Goal: Check status: Check status

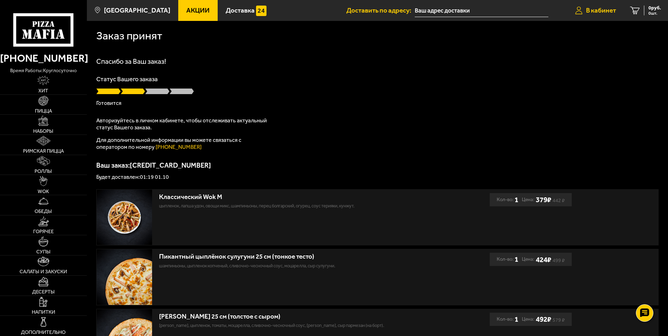
click at [600, 11] on span "В кабинет" at bounding box center [601, 10] width 30 height 7
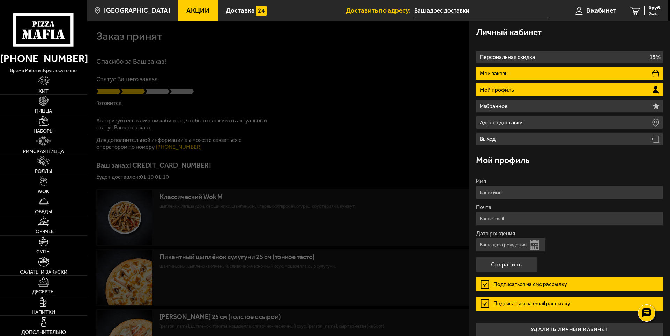
click at [517, 75] on li "Мои заказы" at bounding box center [569, 73] width 187 height 13
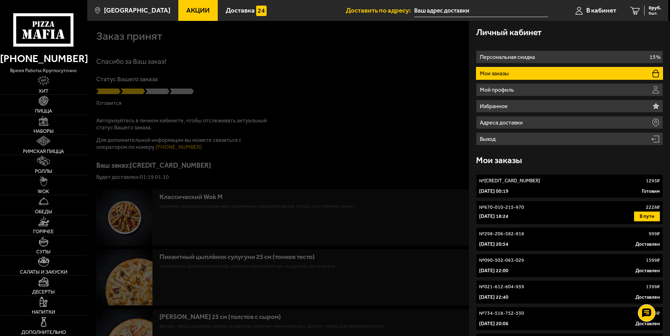
click at [530, 73] on li "Мои заказы" at bounding box center [569, 73] width 187 height 13
click at [646, 217] on button "В пути" at bounding box center [647, 217] width 26 height 10
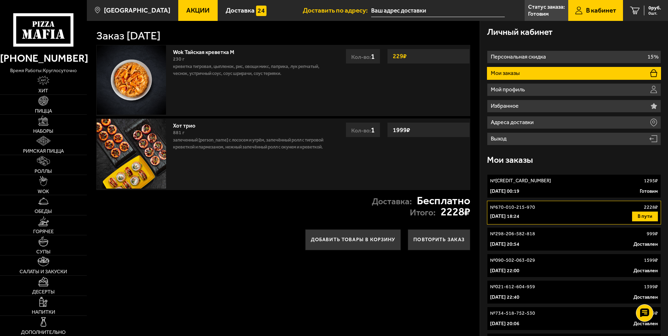
click at [620, 186] on link "№ 691-408-339-246 1295 ₽ 1 октября 2025 г. 00:19 Готовим" at bounding box center [574, 186] width 174 height 24
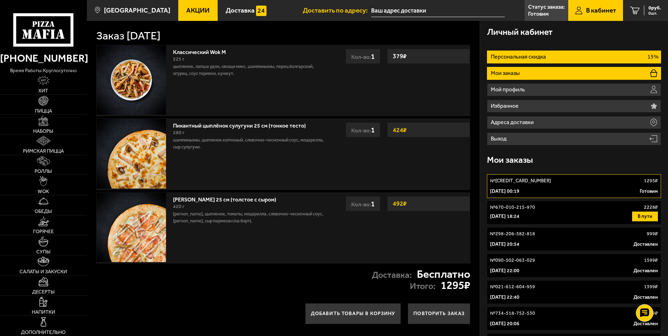
click at [535, 57] on p "Персональная скидка" at bounding box center [519, 57] width 57 height 6
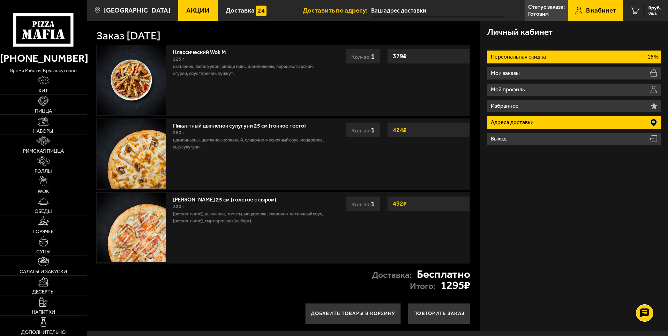
click at [539, 124] on li "Адреса доставки" at bounding box center [574, 122] width 174 height 13
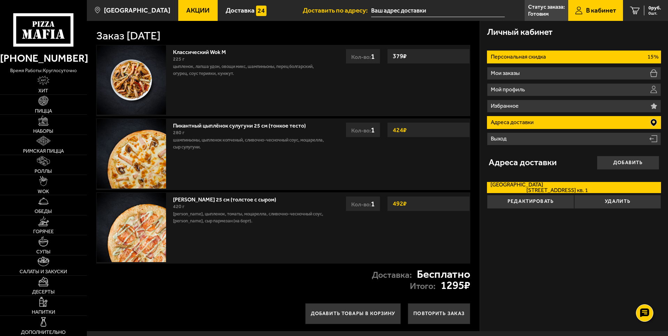
click at [550, 59] on li "Персональная скидка 15%" at bounding box center [574, 57] width 174 height 13
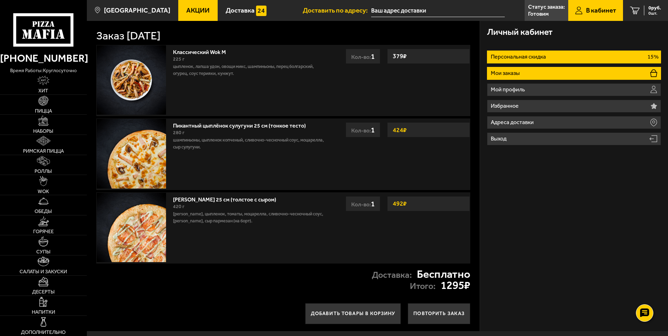
click at [527, 76] on li "Мои заказы" at bounding box center [574, 73] width 174 height 13
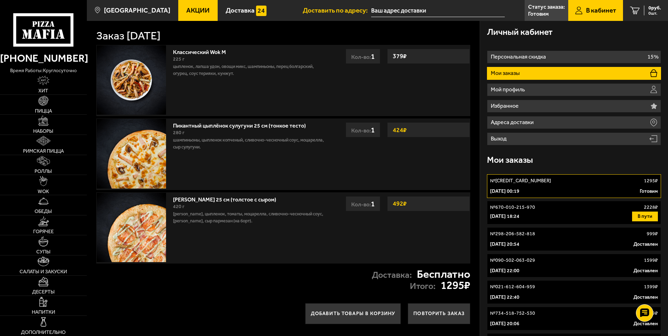
click at [521, 69] on li "Мои заказы" at bounding box center [574, 73] width 174 height 13
click at [546, 12] on p "Готовим" at bounding box center [538, 14] width 21 height 6
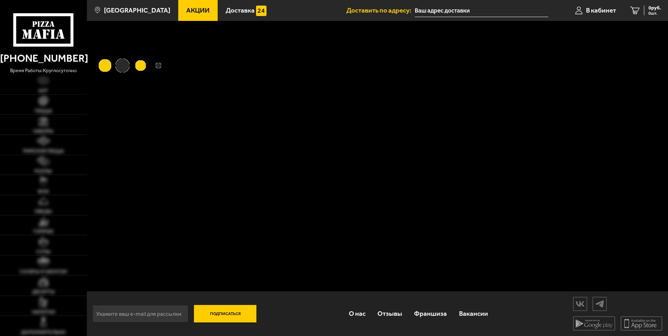
type input "[STREET_ADDRESS]"
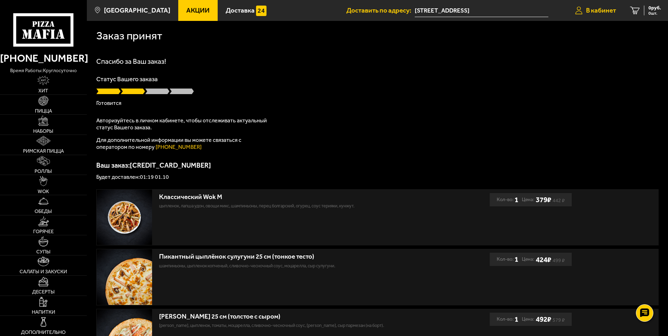
click at [607, 13] on span "В кабинет" at bounding box center [601, 10] width 30 height 7
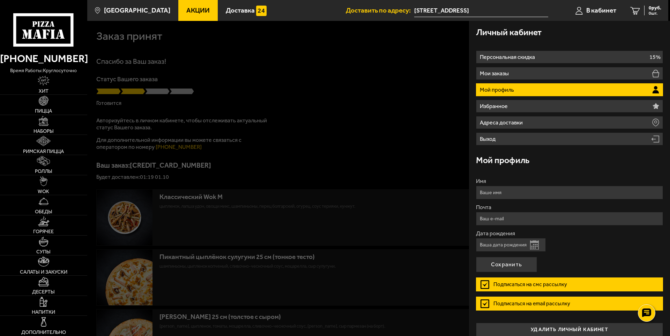
click at [533, 90] on li "Мой профиль" at bounding box center [569, 89] width 187 height 13
click at [520, 87] on li "Мой профиль" at bounding box center [569, 89] width 187 height 13
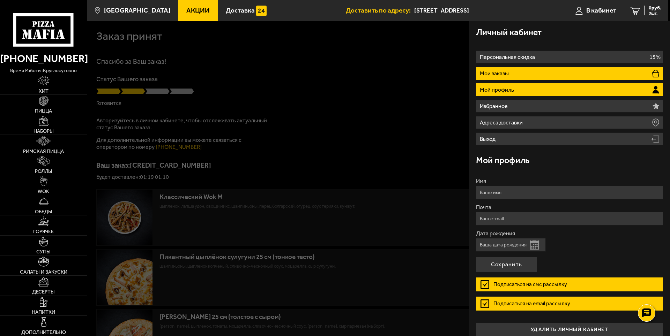
click at [524, 74] on li "Мои заказы" at bounding box center [569, 73] width 187 height 13
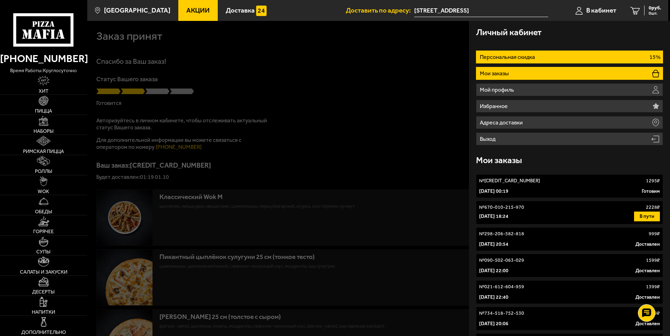
click at [525, 56] on p "Персональная скидка" at bounding box center [508, 57] width 57 height 6
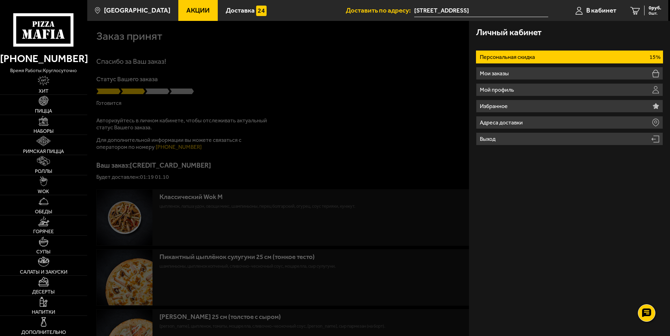
click at [526, 58] on p "Персональная скидка" at bounding box center [508, 57] width 57 height 6
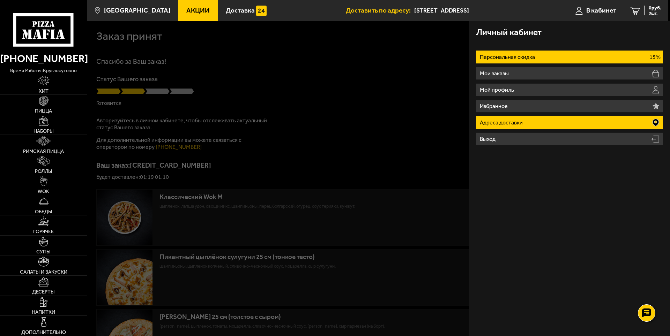
click at [508, 123] on p "Адреса доставки" at bounding box center [502, 123] width 45 height 6
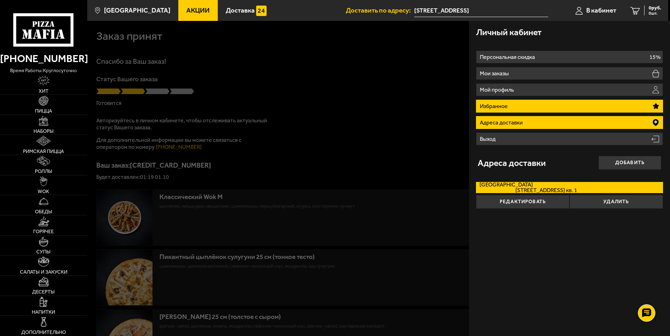
click at [506, 111] on li "Избранное" at bounding box center [569, 106] width 187 height 13
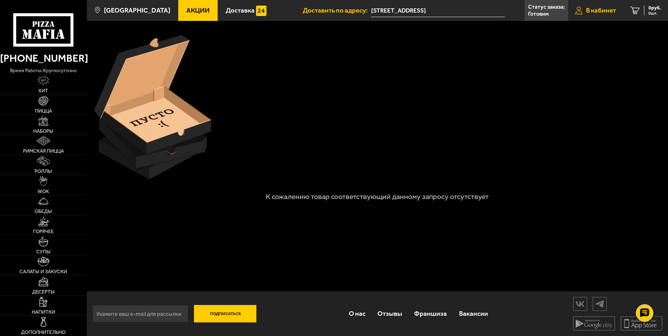
drag, startPoint x: 596, startPoint y: 9, endPoint x: 589, endPoint y: 9, distance: 7.0
click at [595, 9] on span "В кабинет" at bounding box center [601, 10] width 30 height 7
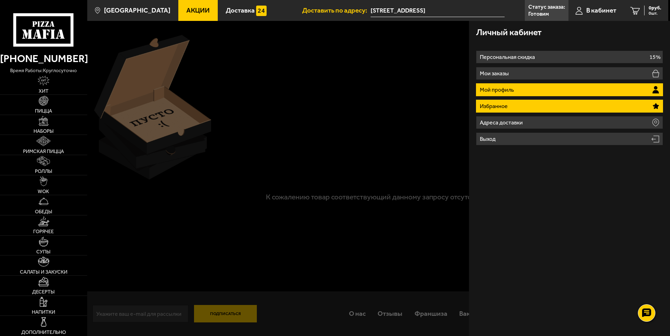
click at [565, 92] on li "Мой профиль" at bounding box center [569, 89] width 187 height 13
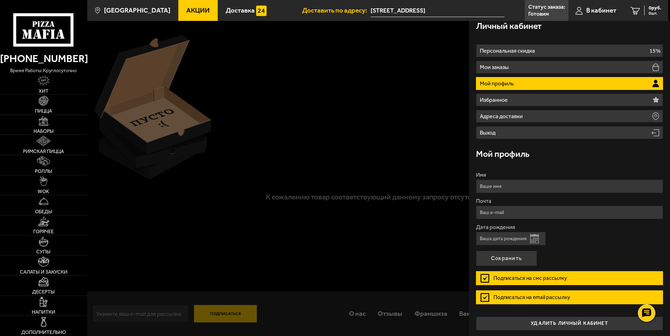
scroll to position [8, 0]
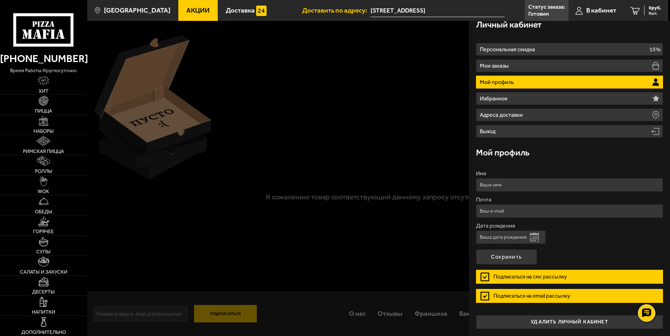
click at [546, 64] on li "Мои заказы" at bounding box center [569, 65] width 187 height 13
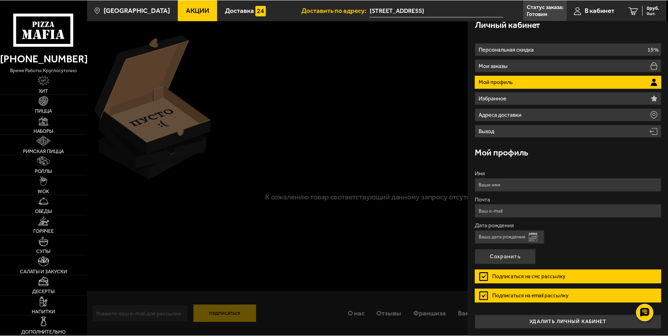
scroll to position [0, 0]
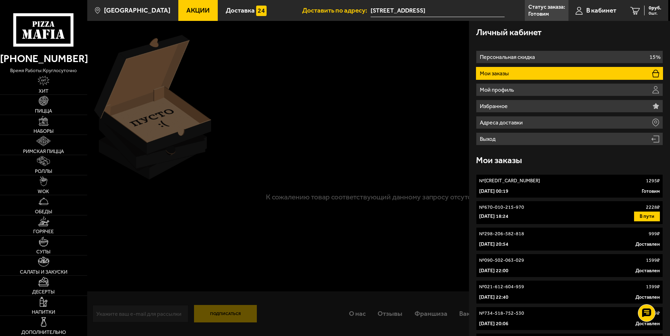
click at [631, 181] on div "№ 691-408-339-246 1295 ₽" at bounding box center [569, 181] width 181 height 7
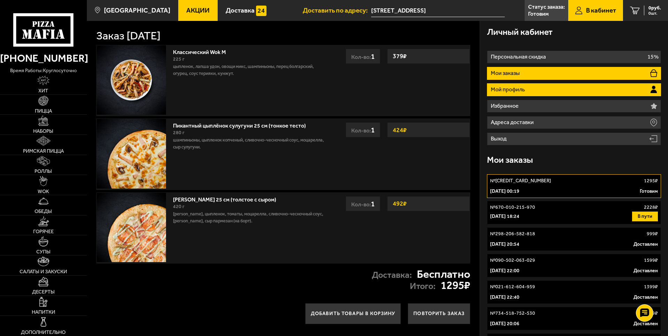
click at [538, 90] on li "Мой профиль" at bounding box center [574, 89] width 174 height 13
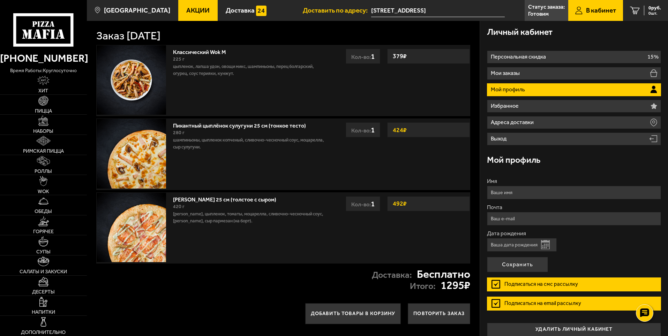
click at [531, 195] on input "Имя" at bounding box center [574, 193] width 174 height 14
type input "[PERSON_NAME]"
click at [505, 220] on input "shinka.luch@yandex.ru" at bounding box center [574, 219] width 174 height 14
type input "[EMAIL_ADDRESS][DOMAIN_NAME]"
click at [516, 265] on button "Сохранить" at bounding box center [517, 264] width 61 height 15
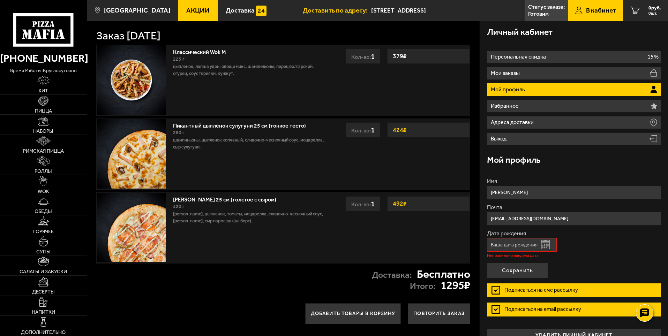
click at [537, 249] on input "Дата рождения" at bounding box center [522, 245] width 70 height 14
click at [545, 247] on button "Открыть календарь" at bounding box center [545, 244] width 9 height 9
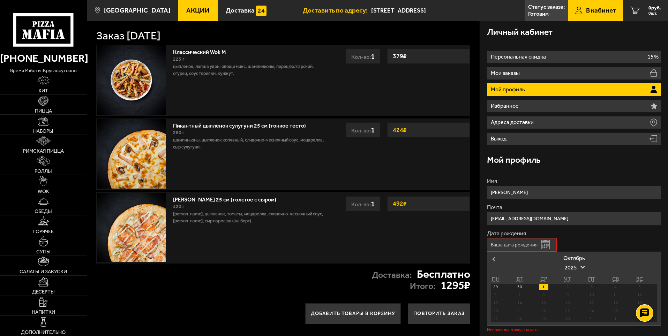
click at [492, 263] on button "Previous Month" at bounding box center [492, 259] width 11 height 11
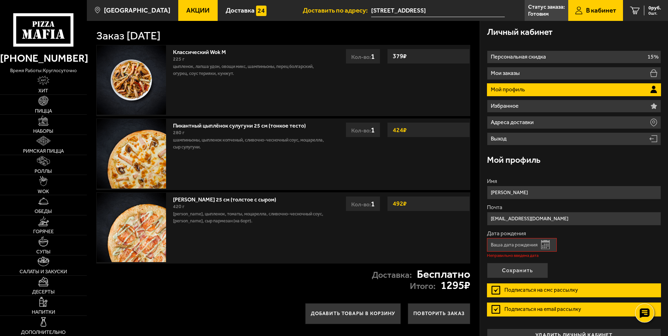
click at [648, 316] on use at bounding box center [645, 313] width 10 height 10
click at [647, 311] on use at bounding box center [645, 313] width 7 height 7
click at [498, 288] on label "Подписаться на смс рассылку" at bounding box center [574, 291] width 174 height 14
click at [0, 0] on input "Подписаться на смс рассылку" at bounding box center [0, 0] width 0 height 0
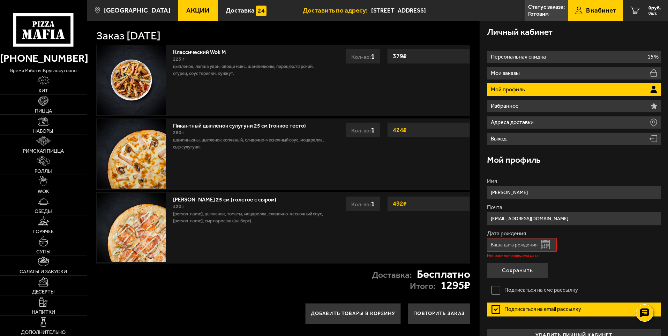
click at [497, 311] on label "Подписаться на email рассылку" at bounding box center [574, 310] width 174 height 14
click at [0, 0] on input "Подписаться на email рассылку" at bounding box center [0, 0] width 0 height 0
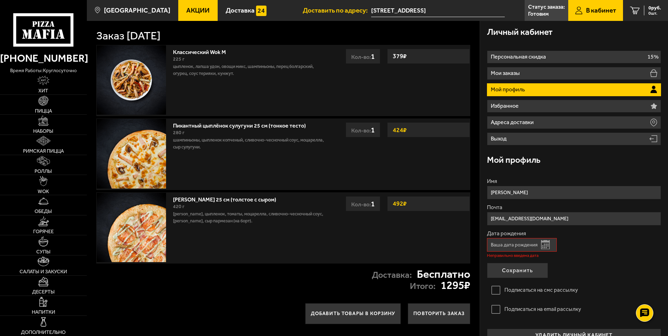
click at [528, 245] on input "Дата рождения" at bounding box center [522, 245] width 70 height 14
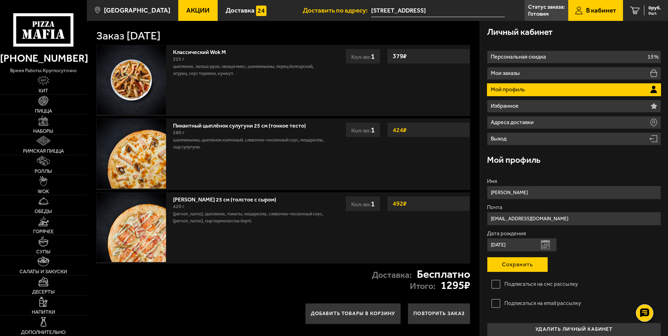
type input "[DATE]"
click at [522, 262] on button "Сохранить" at bounding box center [517, 264] width 61 height 15
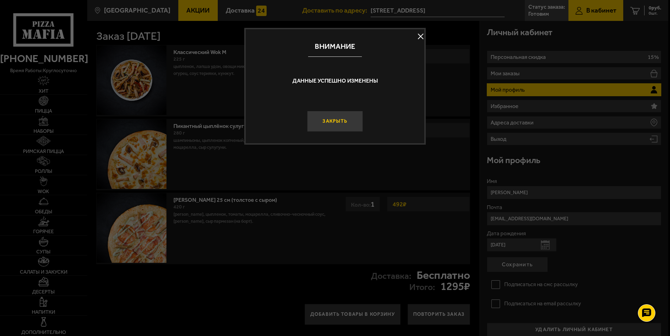
click at [339, 127] on button "Закрыть" at bounding box center [335, 121] width 56 height 21
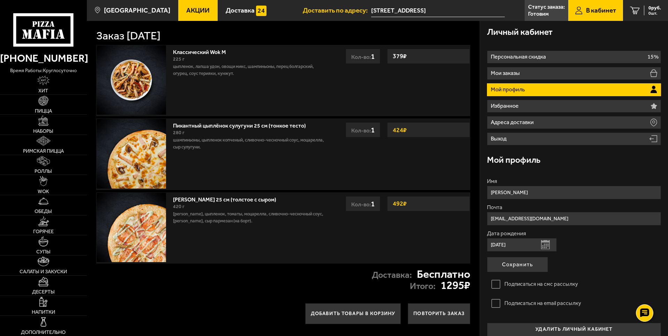
click at [575, 172] on div "Имя Николин Алексей Олегович Почта shinkaluch@yandex.ru Дата рождения 07.02.198…" at bounding box center [574, 254] width 174 height 165
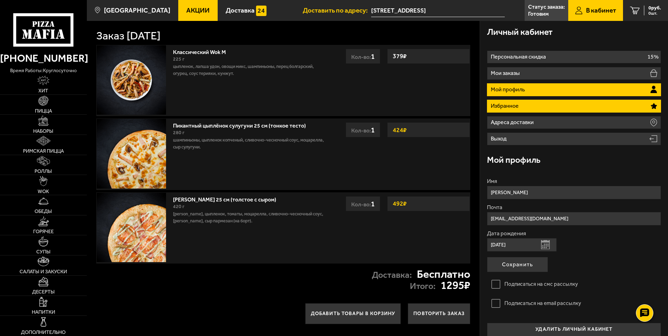
click at [530, 110] on li "Избранное" at bounding box center [574, 106] width 174 height 13
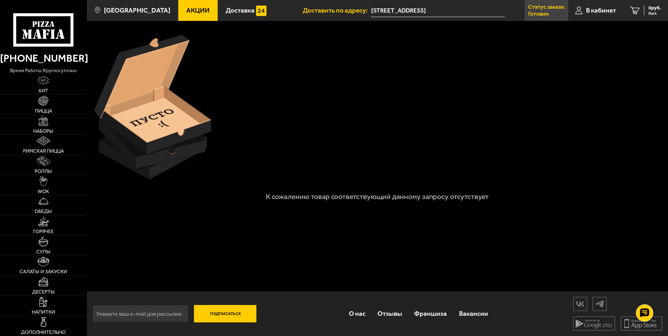
click at [543, 12] on p "Готовим" at bounding box center [538, 14] width 21 height 6
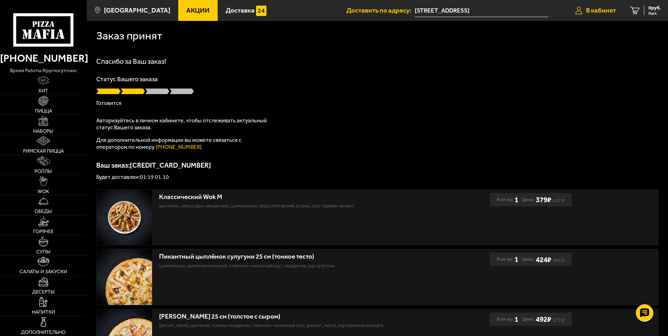
click at [594, 10] on span "В кабинет" at bounding box center [601, 10] width 30 height 7
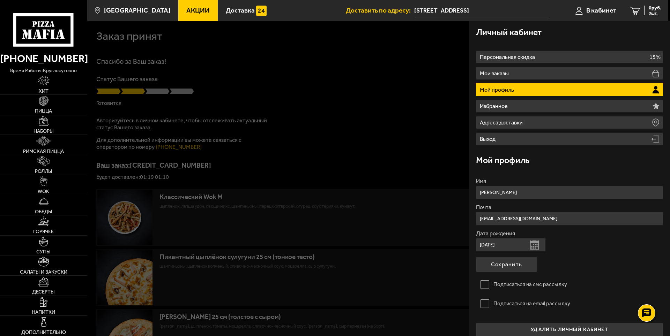
click at [298, 65] on div at bounding box center [422, 189] width 670 height 336
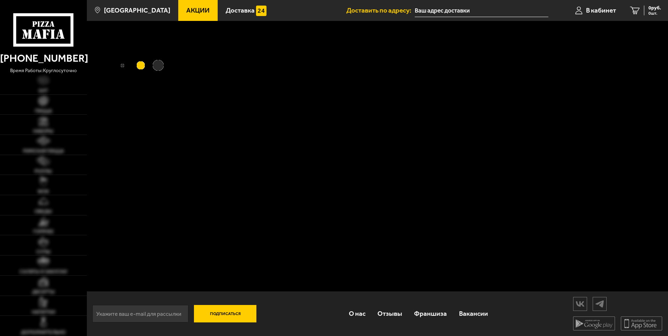
type input "[STREET_ADDRESS]"
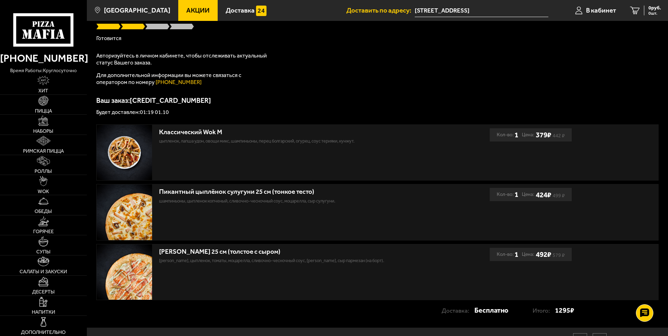
scroll to position [102, 0]
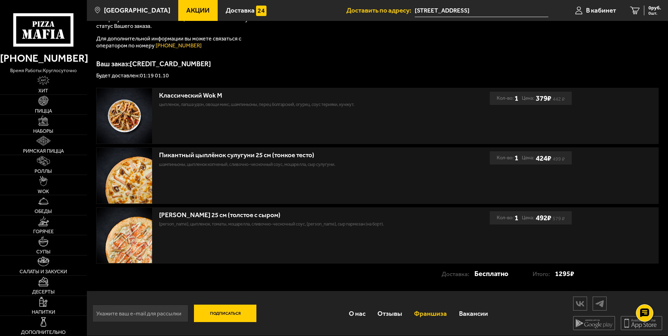
click at [437, 313] on link "Франшиза" at bounding box center [430, 314] width 45 height 23
click at [427, 314] on link "Франшиза" at bounding box center [430, 314] width 45 height 23
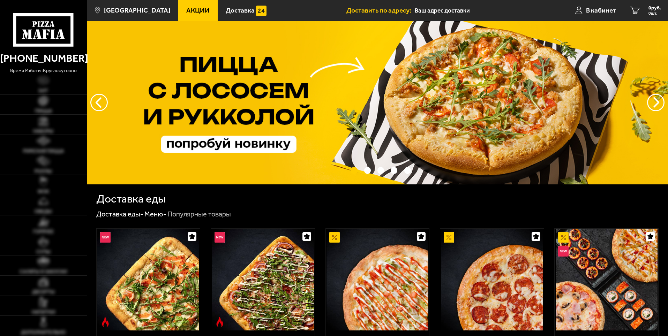
type input "[STREET_ADDRESS]"
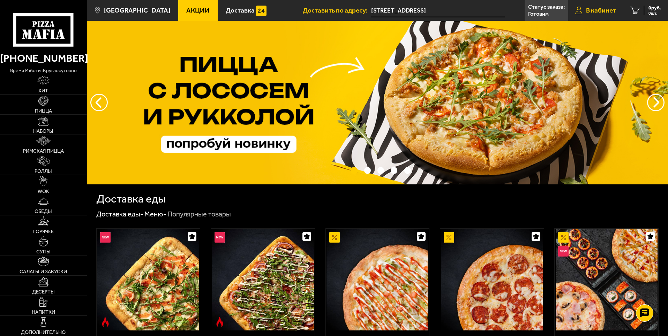
click at [603, 10] on span "В кабинет" at bounding box center [601, 10] width 30 height 7
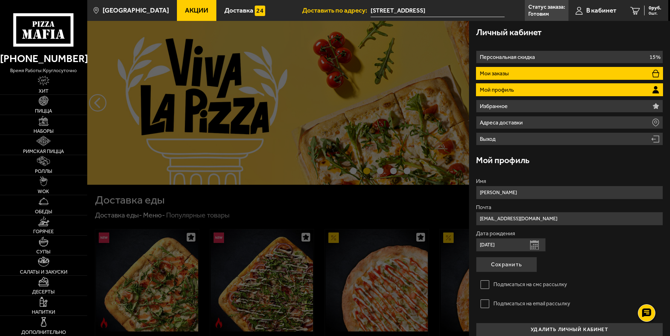
click at [513, 72] on li "Мои заказы" at bounding box center [569, 73] width 187 height 13
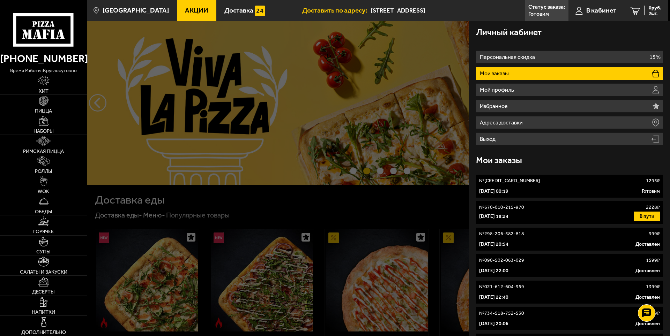
click at [524, 187] on link "№ 691-408-339-246 1295 ₽ [DATE] 00:19 Готовим" at bounding box center [569, 186] width 187 height 24
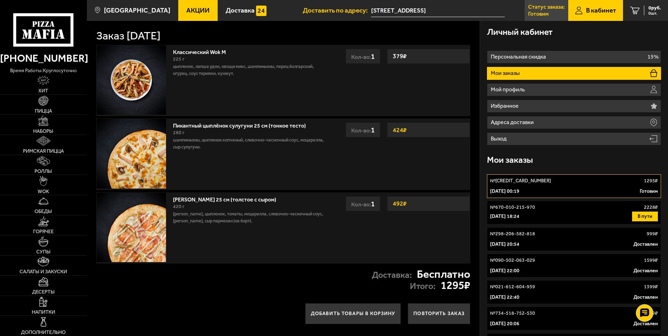
click at [545, 8] on p "Статус заказа:" at bounding box center [546, 7] width 37 height 6
